Goal: Task Accomplishment & Management: Complete application form

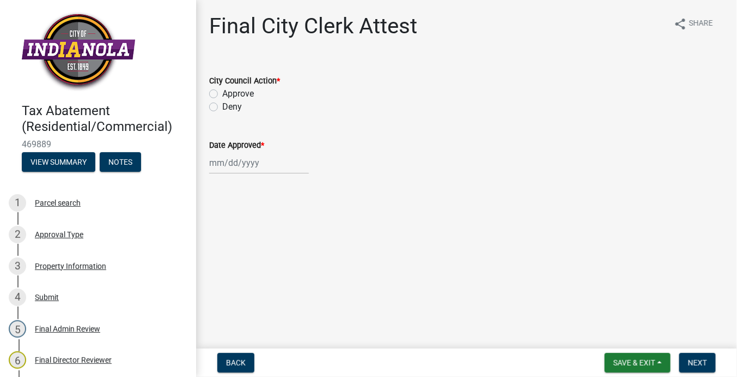
click at [238, 93] on label "Approve" at bounding box center [238, 93] width 32 height 13
click at [229, 93] on input "Approve" at bounding box center [225, 90] width 7 height 7
radio input "true"
click at [212, 165] on div at bounding box center [259, 163] width 100 height 22
select select "9"
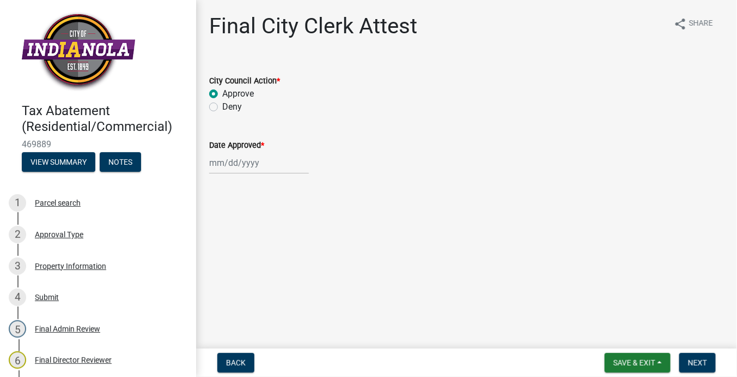
select select "2025"
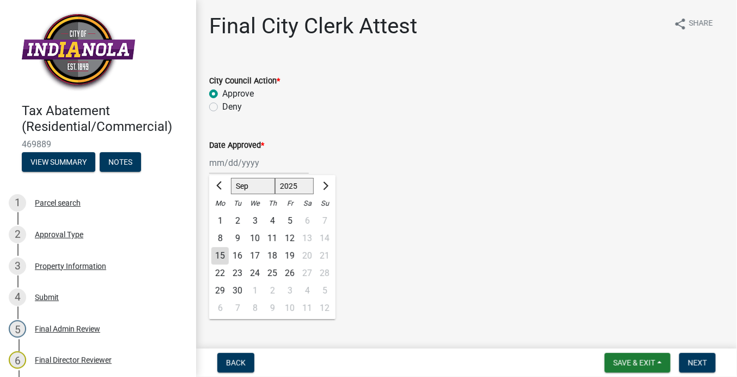
click at [220, 252] on div "15" at bounding box center [219, 255] width 17 height 17
type input "[DATE]"
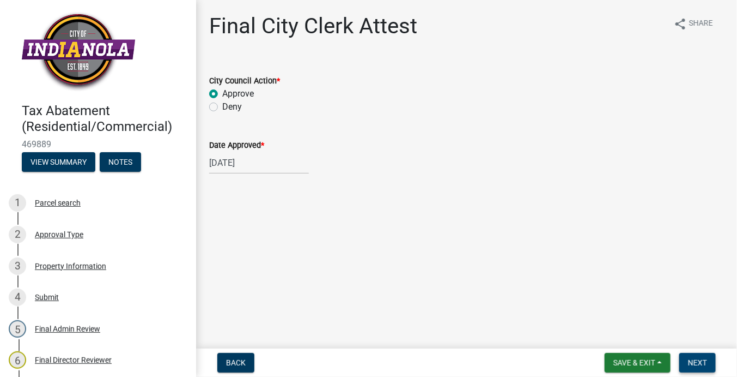
click at [692, 357] on button "Next" at bounding box center [698, 363] width 37 height 20
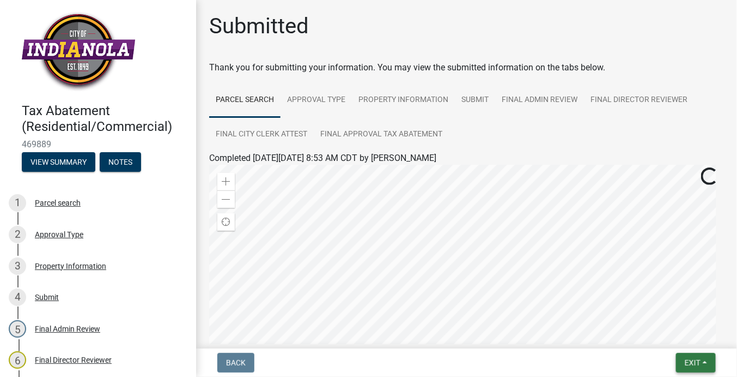
click at [711, 362] on button "Exit" at bounding box center [696, 363] width 40 height 20
click at [689, 337] on button "Save & Exit" at bounding box center [672, 334] width 87 height 26
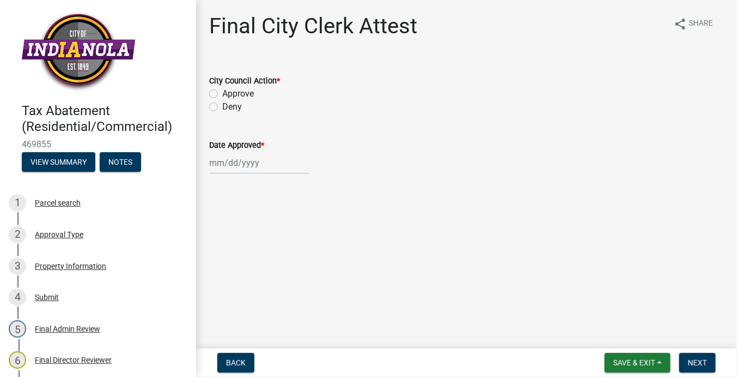
click at [236, 87] on div "City Council Action *" at bounding box center [466, 80] width 515 height 13
click at [238, 92] on label "Approve" at bounding box center [238, 93] width 32 height 13
click at [229, 92] on input "Approve" at bounding box center [225, 90] width 7 height 7
radio input "true"
click at [227, 157] on div at bounding box center [259, 163] width 100 height 22
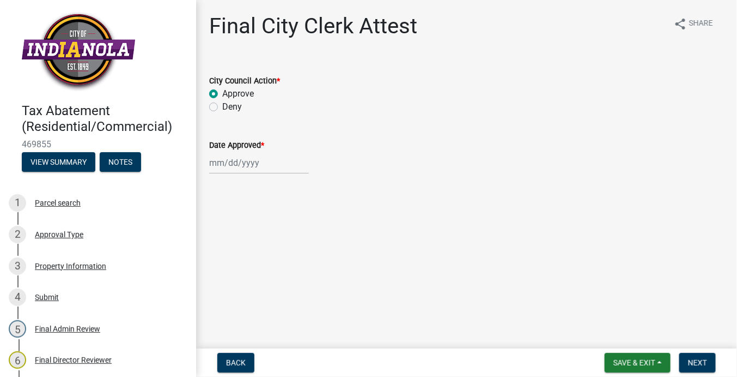
select select "9"
select select "2025"
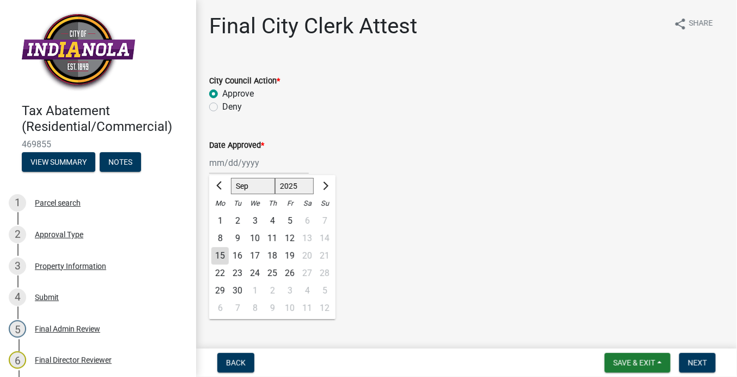
click at [223, 256] on div "15" at bounding box center [219, 255] width 17 height 17
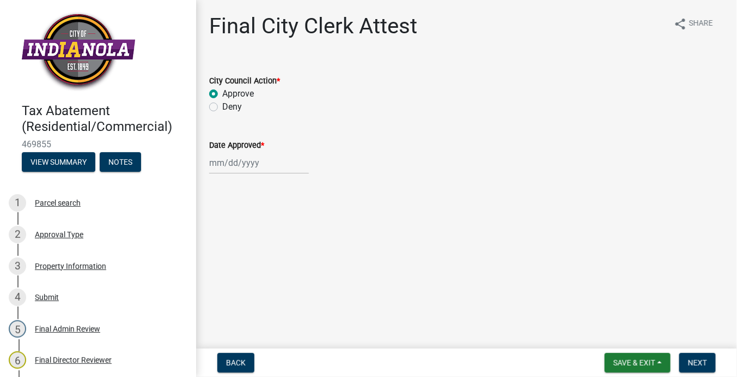
type input "[DATE]"
click at [695, 367] on button "Next" at bounding box center [698, 363] width 37 height 20
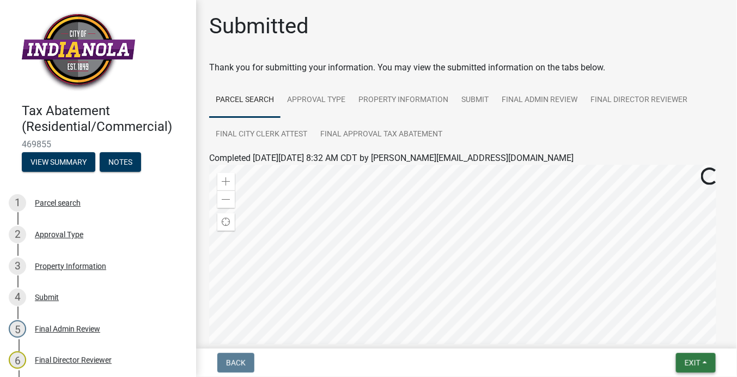
click at [710, 363] on button "Exit" at bounding box center [696, 363] width 40 height 20
click at [689, 338] on button "Save & Exit" at bounding box center [672, 334] width 87 height 26
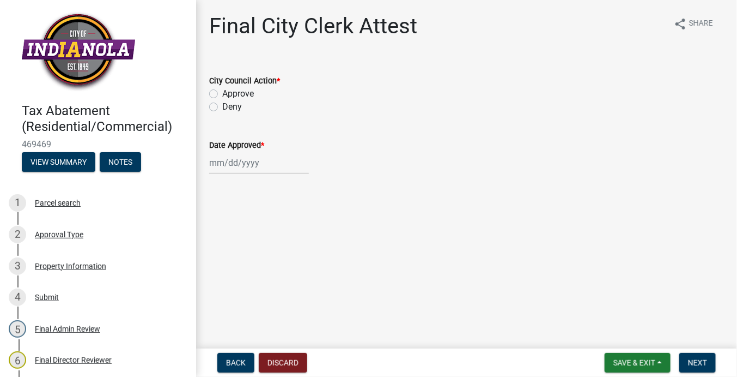
click at [228, 92] on label "Approve" at bounding box center [238, 93] width 32 height 13
click at [228, 92] on input "Approve" at bounding box center [225, 90] width 7 height 7
radio input "true"
click at [223, 163] on div at bounding box center [259, 163] width 100 height 22
select select "9"
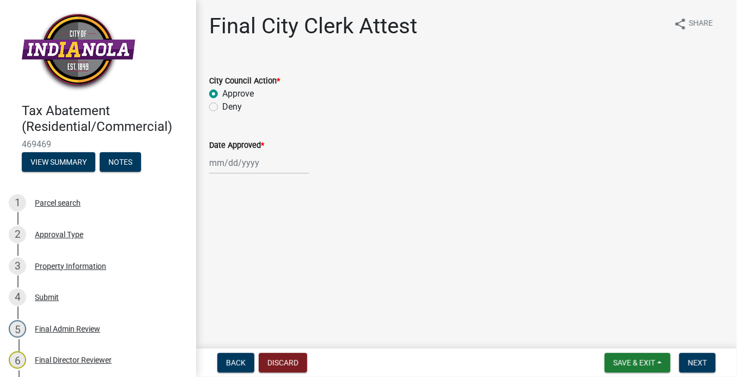
select select "2025"
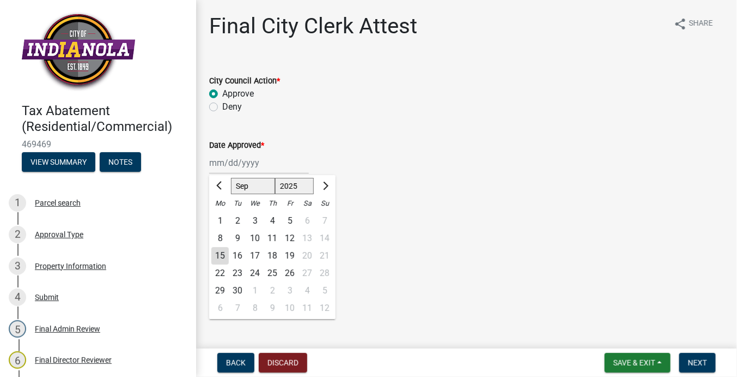
click at [222, 256] on div "15" at bounding box center [219, 255] width 17 height 17
type input "[DATE]"
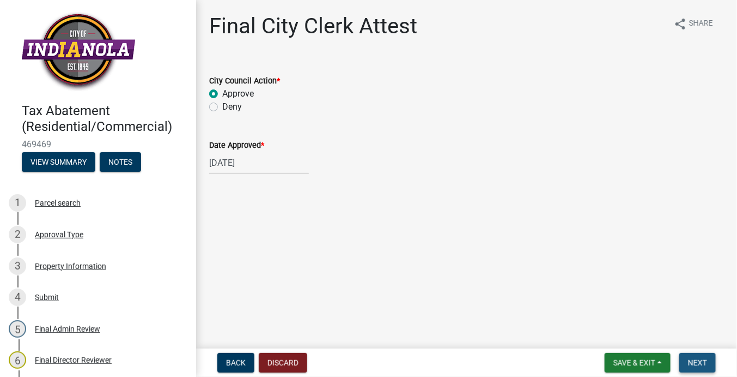
click at [690, 365] on span "Next" at bounding box center [697, 362] width 19 height 9
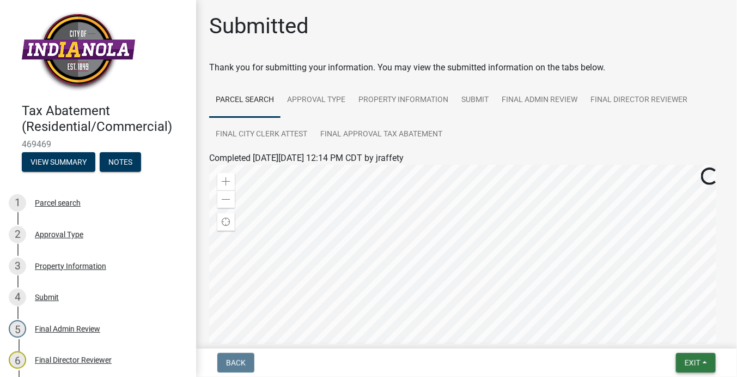
click at [706, 361] on button "Exit" at bounding box center [696, 363] width 40 height 20
click at [690, 336] on button "Save & Exit" at bounding box center [672, 334] width 87 height 26
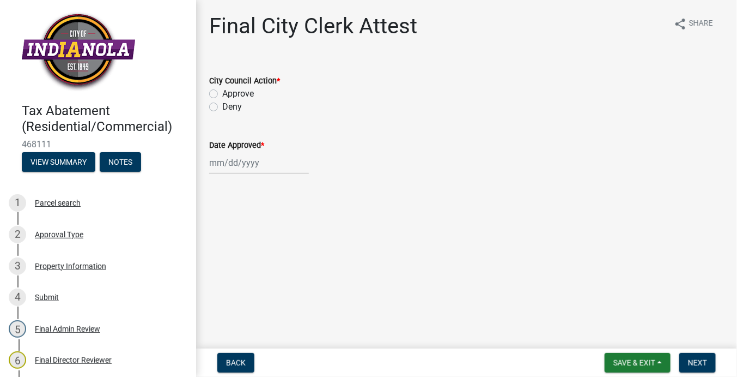
click at [238, 90] on label "Approve" at bounding box center [238, 93] width 32 height 13
click at [229, 90] on input "Approve" at bounding box center [225, 90] width 7 height 7
radio input "true"
click at [225, 168] on div at bounding box center [259, 163] width 100 height 22
select select "9"
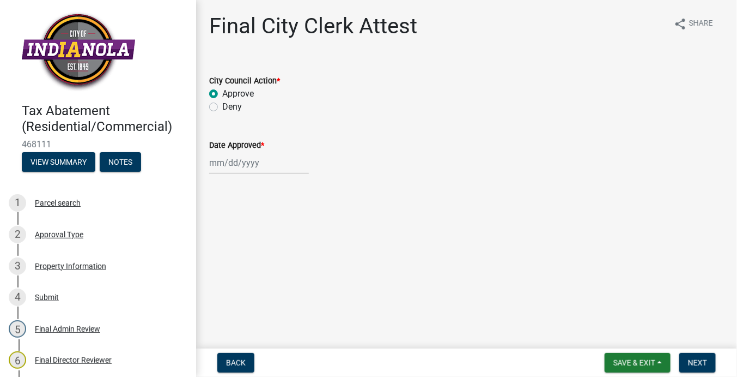
select select "2025"
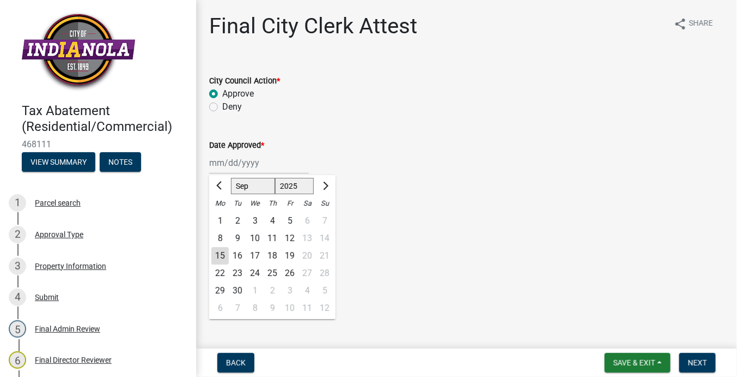
click at [222, 250] on div "15" at bounding box center [219, 255] width 17 height 17
type input "[DATE]"
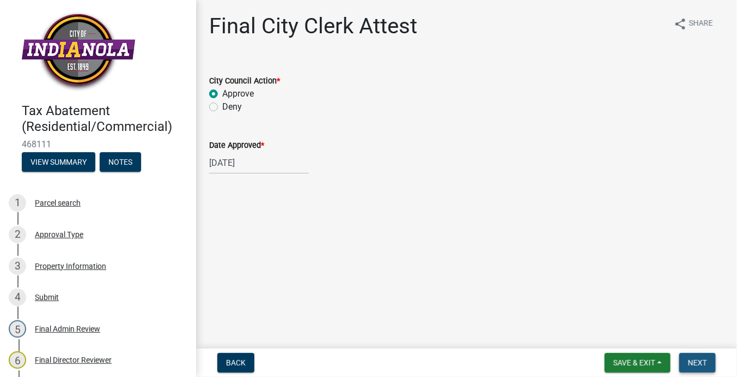
click at [695, 360] on span "Next" at bounding box center [697, 362] width 19 height 9
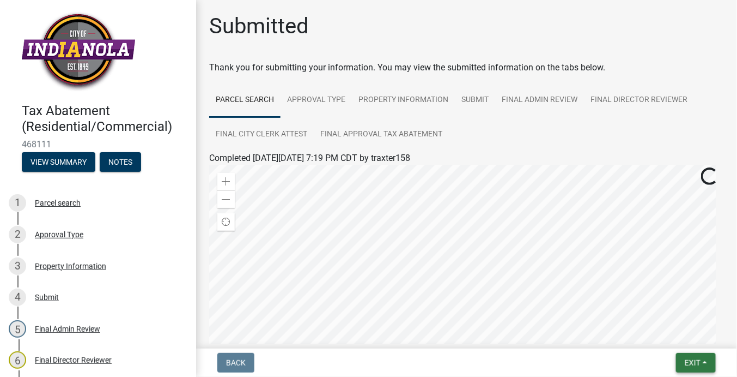
click at [700, 360] on span "Exit" at bounding box center [693, 362] width 16 height 9
click at [683, 336] on button "Save & Exit" at bounding box center [672, 334] width 87 height 26
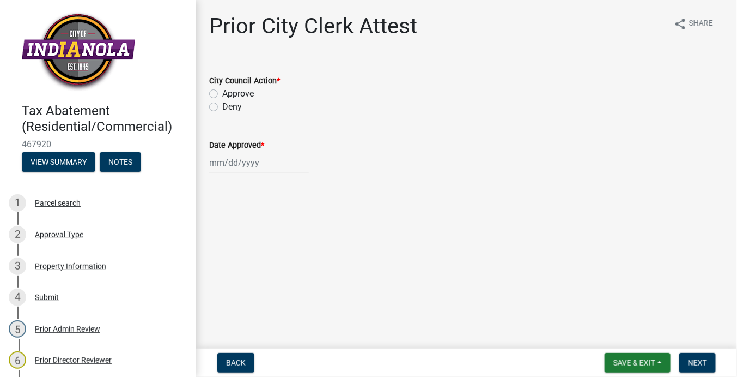
click at [240, 91] on label "Approve" at bounding box center [238, 93] width 32 height 13
click at [229, 91] on input "Approve" at bounding box center [225, 90] width 7 height 7
radio input "true"
click at [229, 163] on div at bounding box center [259, 163] width 100 height 22
select select "9"
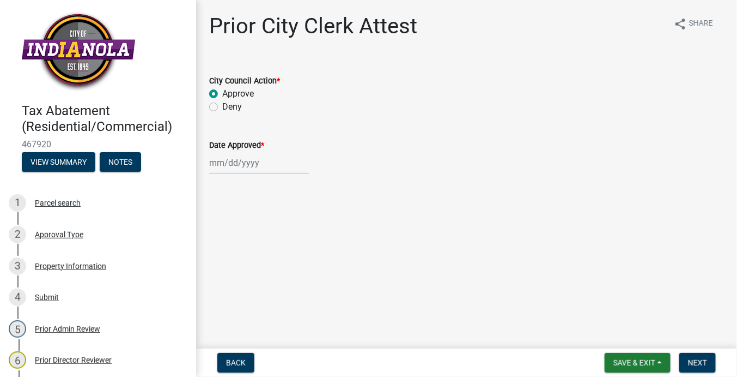
select select "2025"
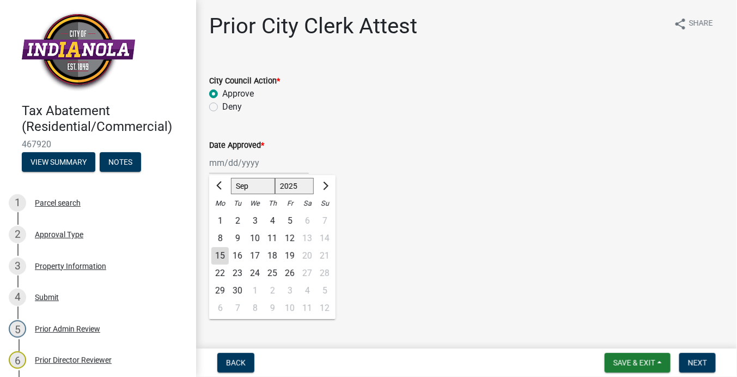
click at [223, 252] on div "15" at bounding box center [219, 255] width 17 height 17
type input "[DATE]"
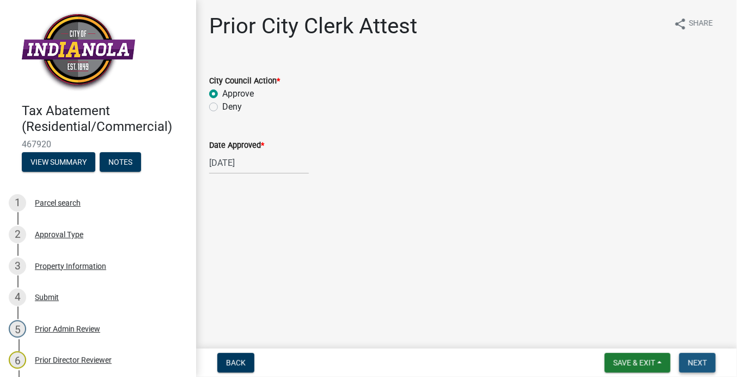
click at [701, 361] on span "Next" at bounding box center [697, 362] width 19 height 9
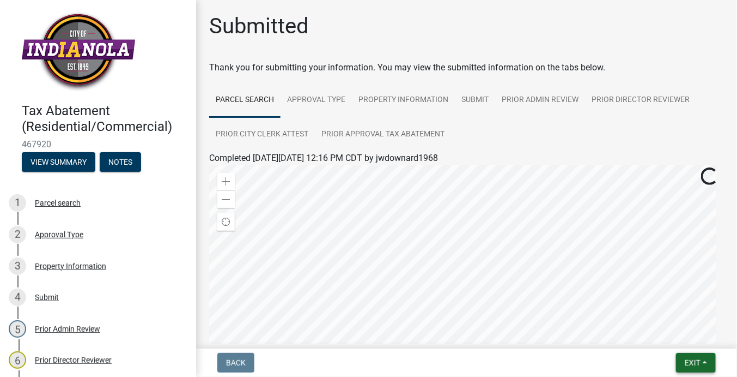
click at [708, 362] on button "Exit" at bounding box center [696, 363] width 40 height 20
click at [690, 340] on button "Save & Exit" at bounding box center [672, 334] width 87 height 26
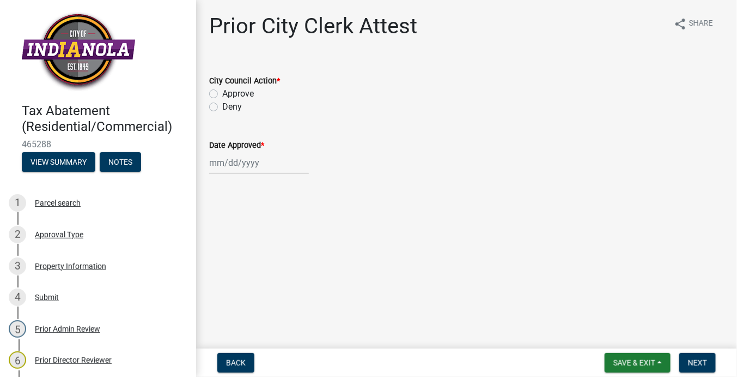
click at [244, 95] on label "Approve" at bounding box center [238, 93] width 32 height 13
click at [229, 94] on input "Approve" at bounding box center [225, 90] width 7 height 7
radio input "true"
click at [232, 163] on div at bounding box center [259, 163] width 100 height 22
select select "9"
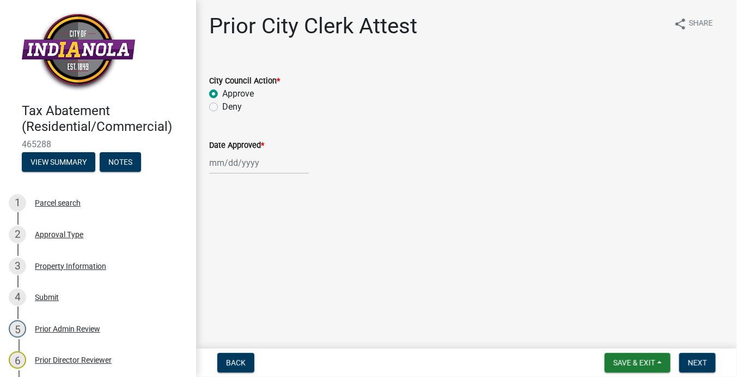
select select "2025"
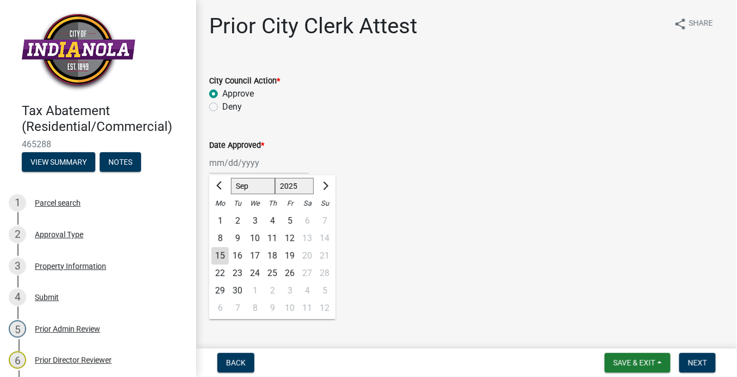
click at [219, 257] on div "15" at bounding box center [219, 255] width 17 height 17
type input "[DATE]"
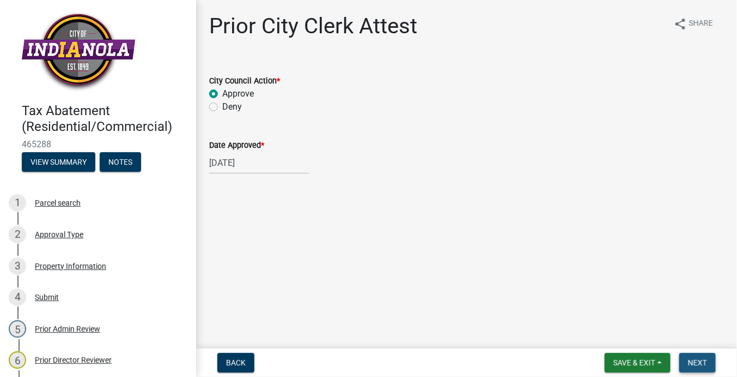
click at [696, 361] on span "Next" at bounding box center [697, 362] width 19 height 9
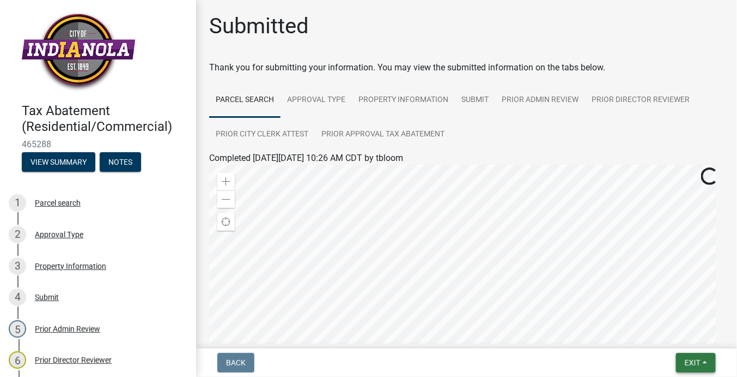
click at [706, 362] on button "Exit" at bounding box center [696, 363] width 40 height 20
click at [684, 337] on button "Save & Exit" at bounding box center [672, 334] width 87 height 26
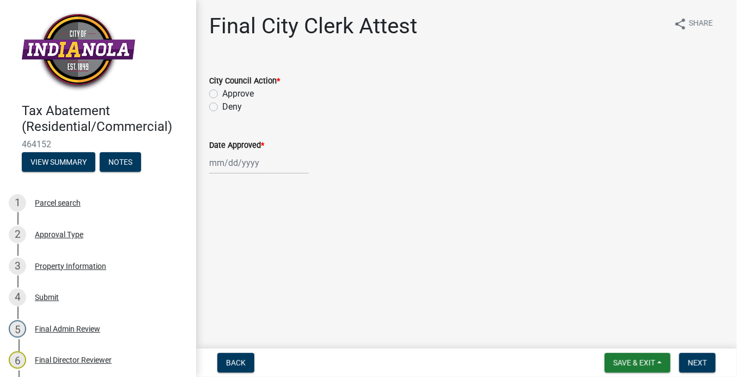
click at [222, 95] on label "Approve" at bounding box center [238, 93] width 32 height 13
click at [222, 94] on input "Approve" at bounding box center [225, 90] width 7 height 7
radio input "true"
click at [237, 156] on div at bounding box center [259, 163] width 100 height 22
select select "9"
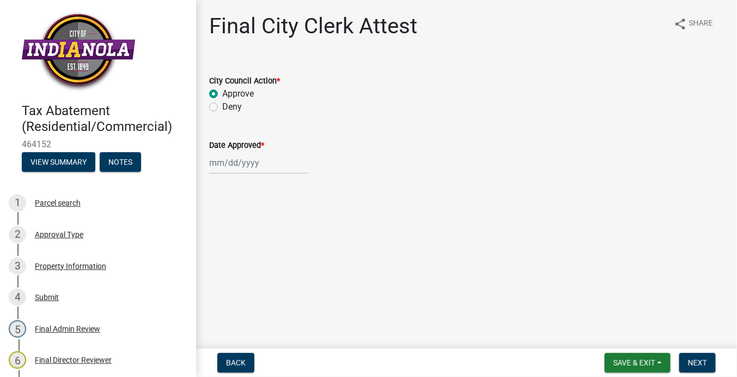
select select "2025"
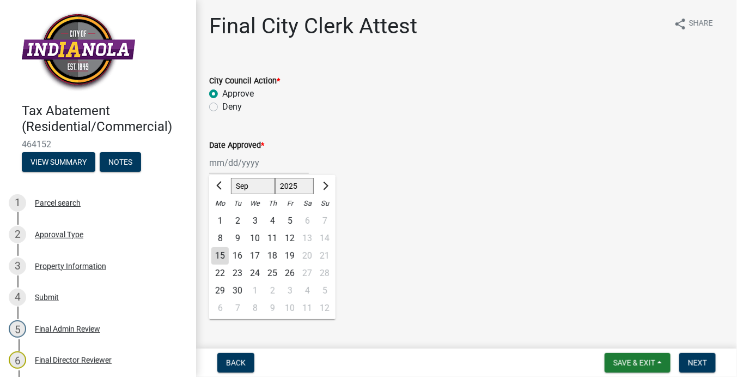
click at [219, 254] on div "15" at bounding box center [219, 255] width 17 height 17
type input "[DATE]"
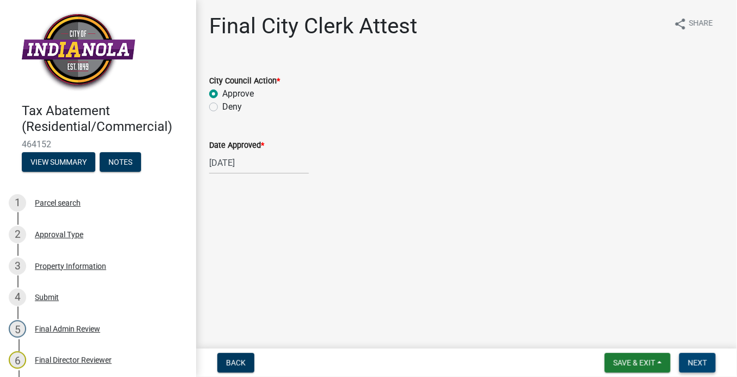
click at [698, 354] on button "Next" at bounding box center [698, 363] width 37 height 20
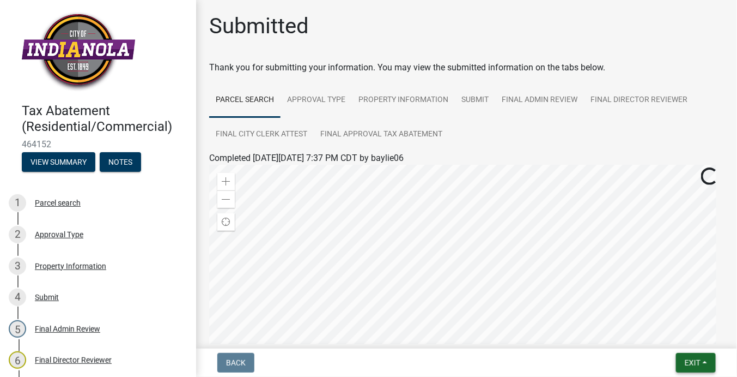
click at [707, 359] on button "Exit" at bounding box center [696, 363] width 40 height 20
click at [687, 336] on button "Save & Exit" at bounding box center [672, 334] width 87 height 26
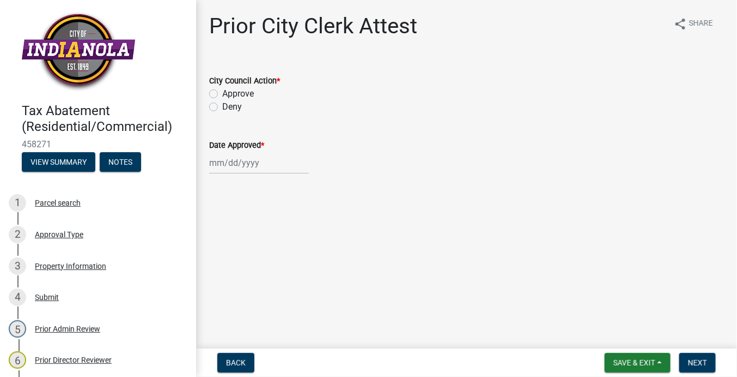
click at [237, 95] on label "Approve" at bounding box center [238, 93] width 32 height 13
click at [229, 94] on input "Approve" at bounding box center [225, 90] width 7 height 7
radio input "true"
click at [236, 158] on div at bounding box center [259, 163] width 100 height 22
select select "9"
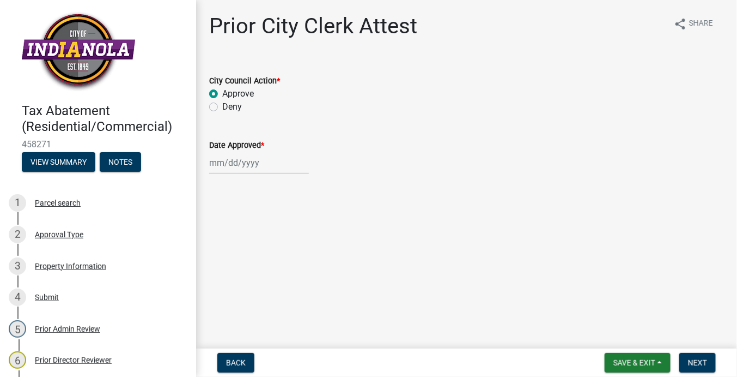
select select "2025"
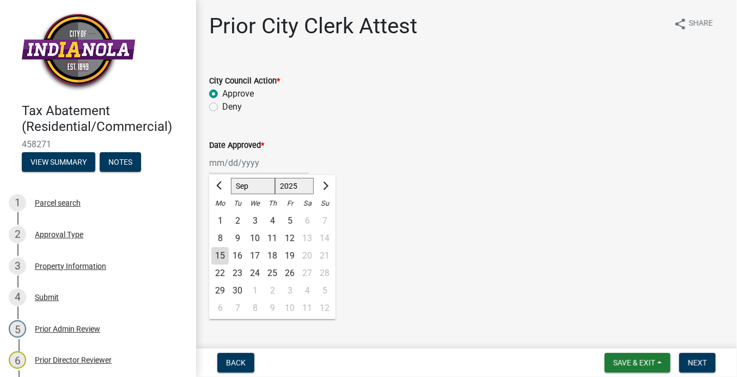
click at [225, 254] on div "15" at bounding box center [219, 255] width 17 height 17
type input "[DATE]"
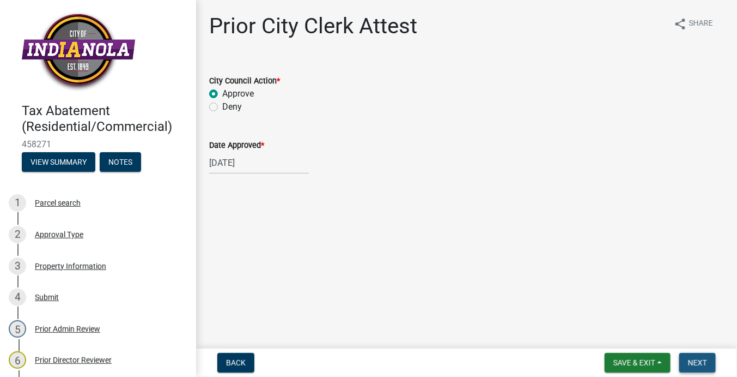
click at [701, 363] on span "Next" at bounding box center [697, 362] width 19 height 9
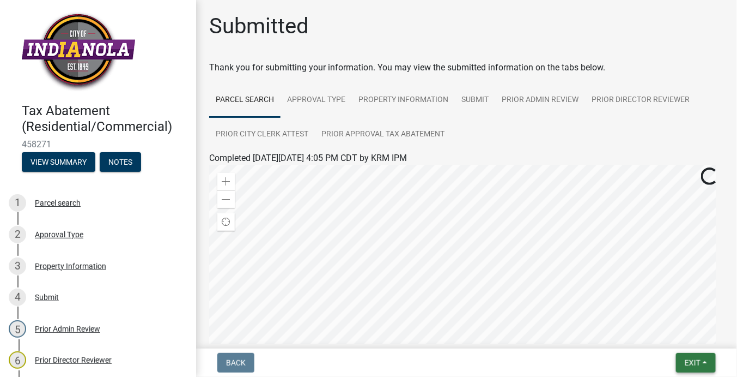
click at [705, 362] on button "Exit" at bounding box center [696, 363] width 40 height 20
click at [683, 332] on button "Save & Exit" at bounding box center [672, 334] width 87 height 26
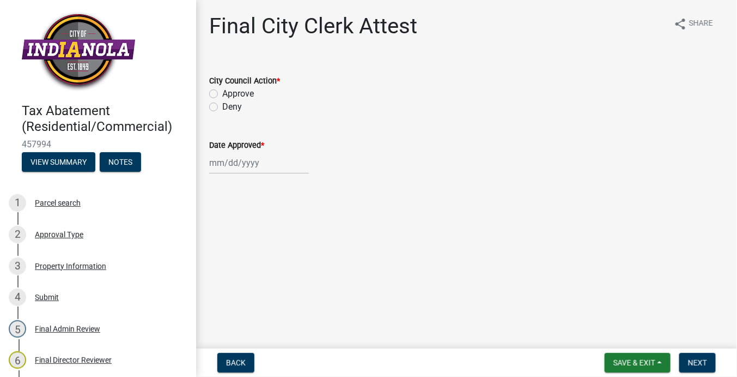
click at [220, 95] on div "Approve" at bounding box center [466, 93] width 515 height 13
click at [243, 92] on label "Approve" at bounding box center [238, 93] width 32 height 13
click at [229, 92] on input "Approve" at bounding box center [225, 90] width 7 height 7
radio input "true"
click at [223, 154] on div at bounding box center [259, 163] width 100 height 22
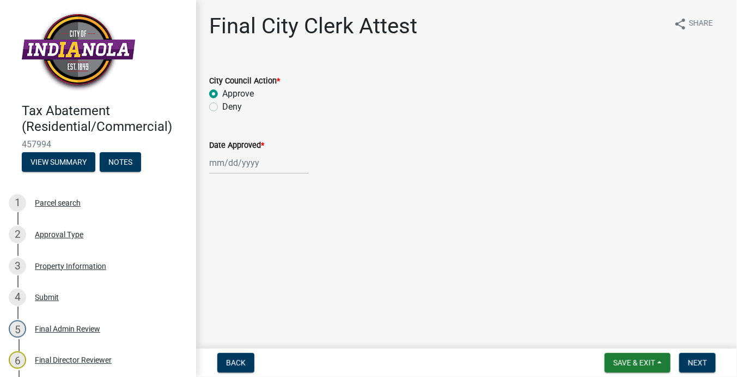
select select "9"
select select "2025"
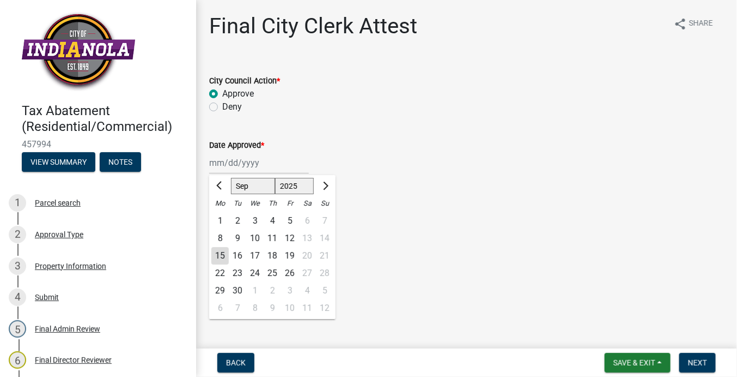
click at [221, 250] on div "15" at bounding box center [219, 255] width 17 height 17
type input "[DATE]"
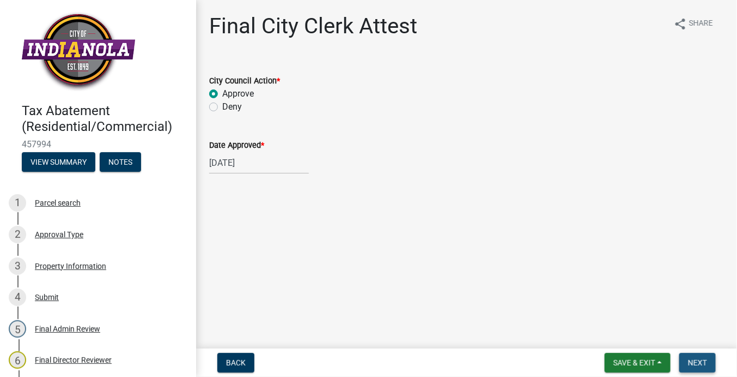
click at [695, 358] on span "Next" at bounding box center [697, 362] width 19 height 9
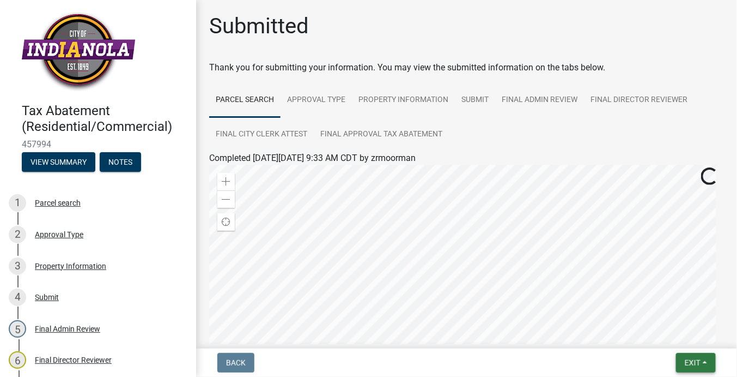
click at [696, 361] on span "Exit" at bounding box center [693, 362] width 16 height 9
click at [680, 338] on button "Save & Exit" at bounding box center [672, 334] width 87 height 26
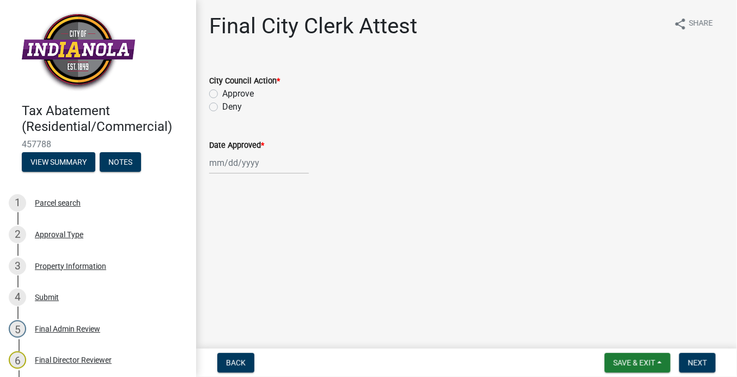
click at [223, 95] on label "Approve" at bounding box center [238, 93] width 32 height 13
click at [223, 94] on input "Approve" at bounding box center [225, 90] width 7 height 7
radio input "true"
click at [222, 160] on div at bounding box center [259, 163] width 100 height 22
select select "9"
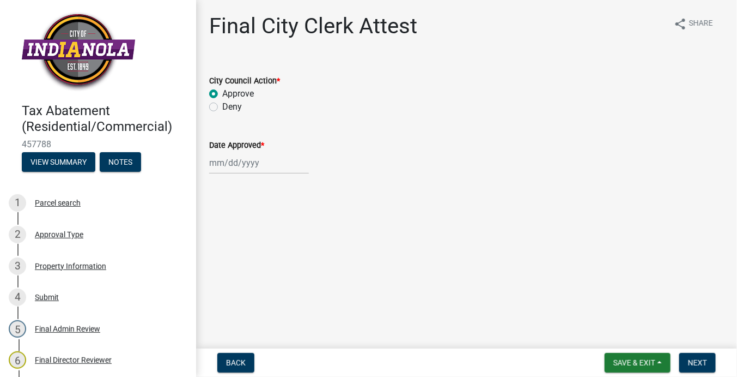
select select "2025"
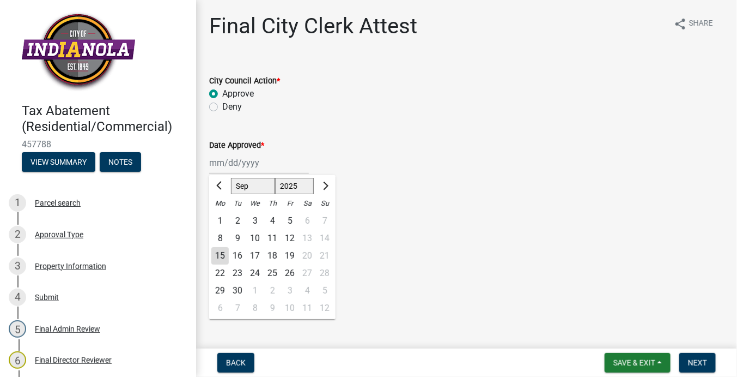
click at [221, 254] on div "15" at bounding box center [219, 255] width 17 height 17
type input "[DATE]"
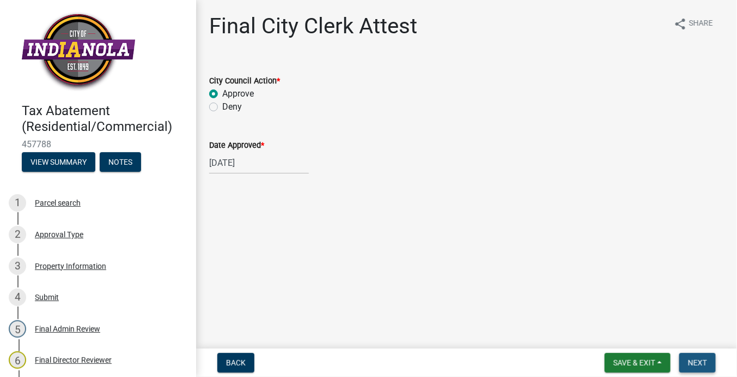
click at [700, 360] on span "Next" at bounding box center [697, 362] width 19 height 9
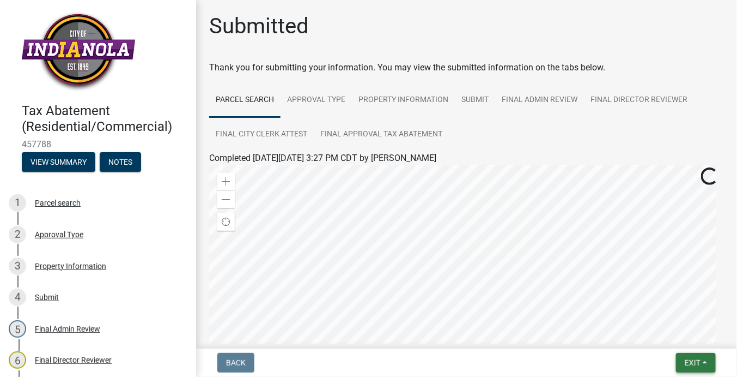
click at [700, 360] on span "Exit" at bounding box center [693, 362] width 16 height 9
click at [689, 337] on button "Save & Exit" at bounding box center [672, 334] width 87 height 26
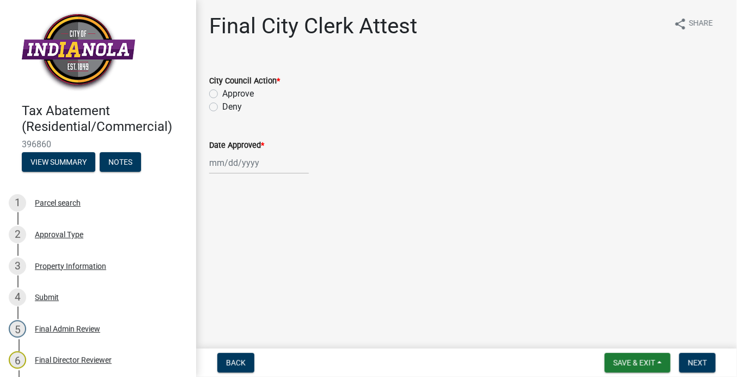
click at [239, 92] on label "Approve" at bounding box center [238, 93] width 32 height 13
click at [229, 92] on input "Approve" at bounding box center [225, 90] width 7 height 7
radio input "true"
click at [216, 165] on div at bounding box center [259, 163] width 100 height 22
select select "9"
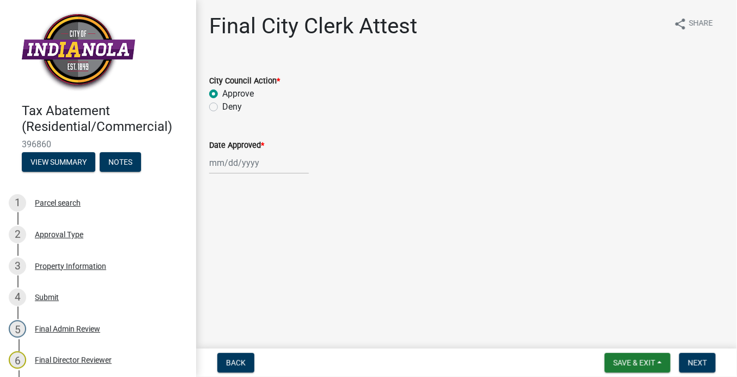
select select "2025"
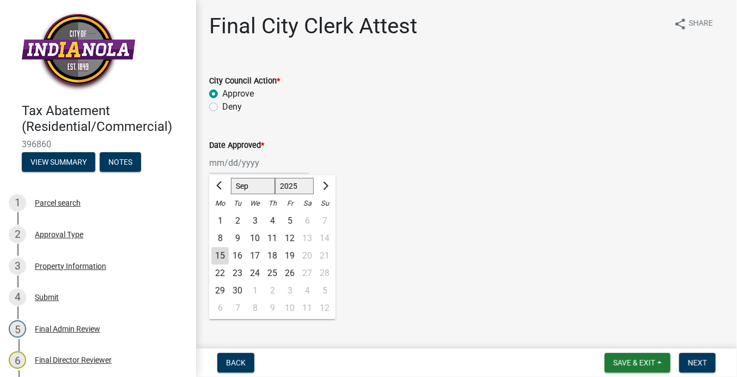
click at [222, 254] on div "15" at bounding box center [219, 255] width 17 height 17
type input "[DATE]"
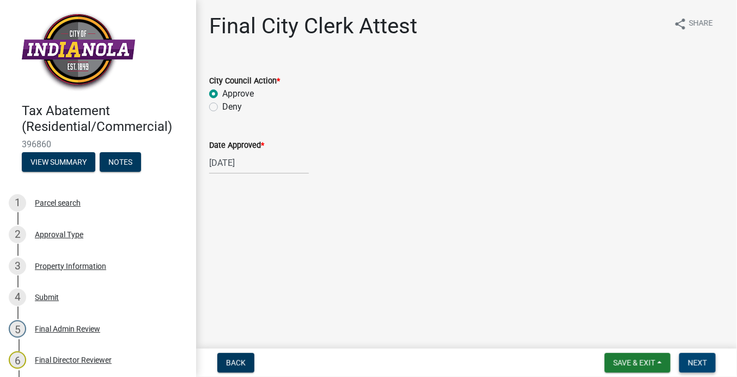
click at [691, 359] on span "Next" at bounding box center [697, 362] width 19 height 9
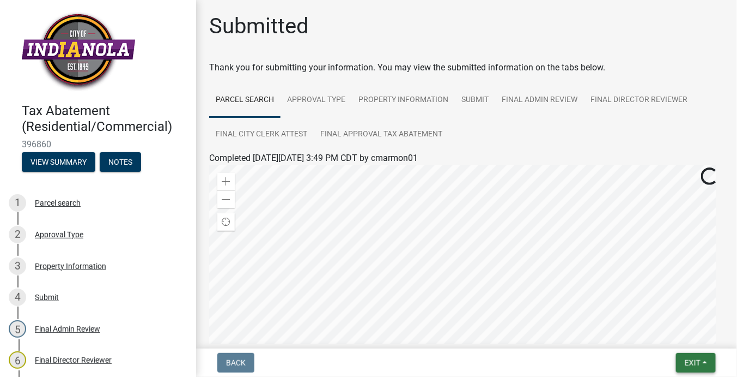
click at [712, 359] on button "Exit" at bounding box center [696, 363] width 40 height 20
click at [693, 337] on button "Save & Exit" at bounding box center [672, 334] width 87 height 26
